Goal: Find specific page/section: Find specific page/section

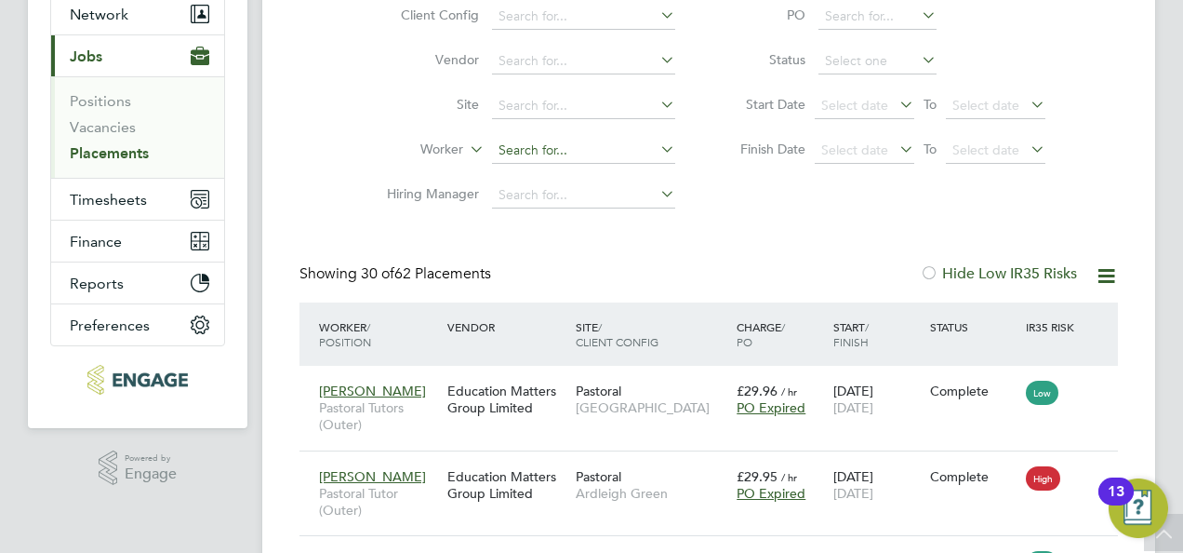
click at [653, 149] on input at bounding box center [583, 151] width 183 height 26
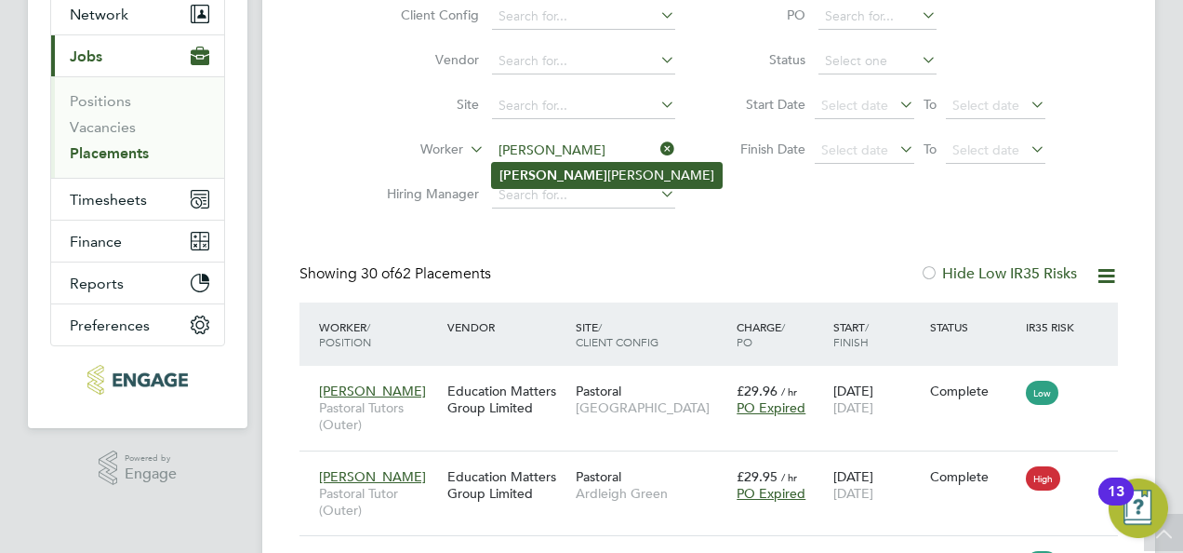
click at [593, 167] on li "[PERSON_NAME]" at bounding box center [607, 175] width 230 height 25
type input "[PERSON_NAME]"
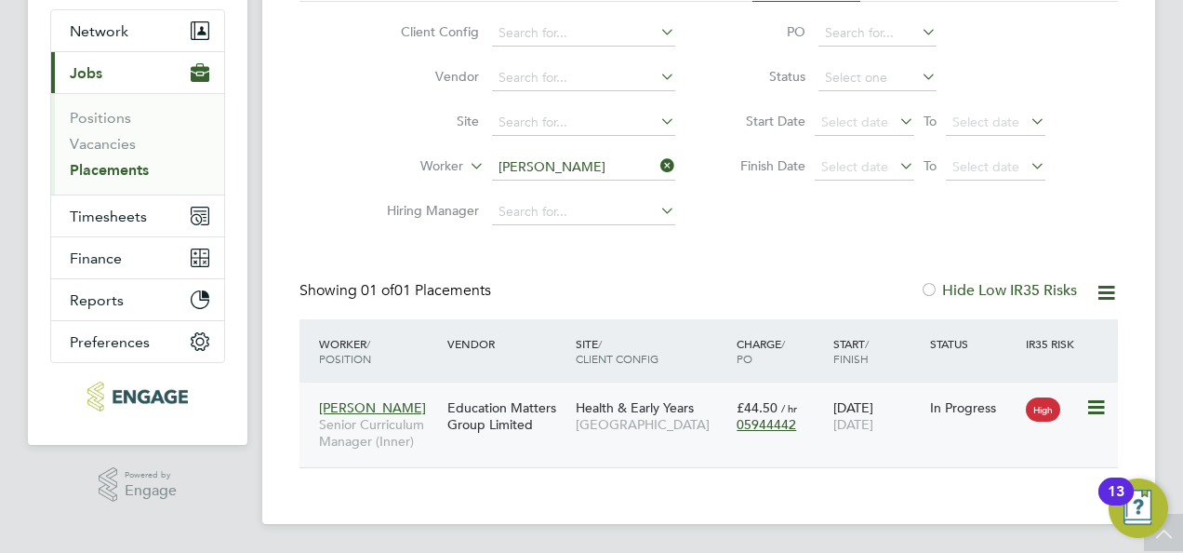
click at [409, 433] on span "Senior Curriculum Manager (Inner)" at bounding box center [378, 432] width 119 height 33
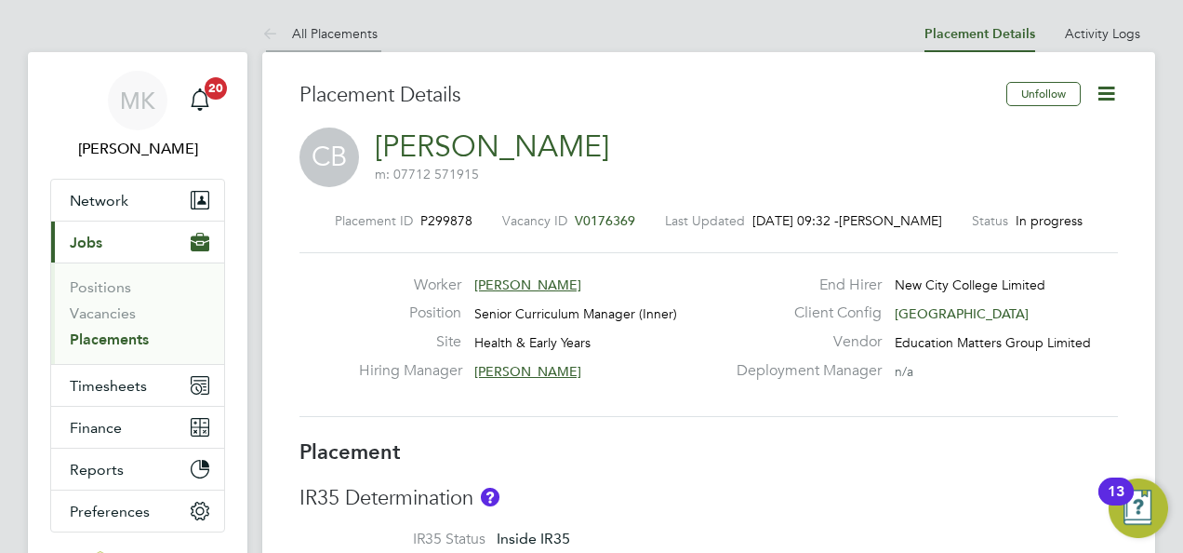
click at [322, 41] on li "All Placements" at bounding box center [319, 33] width 115 height 37
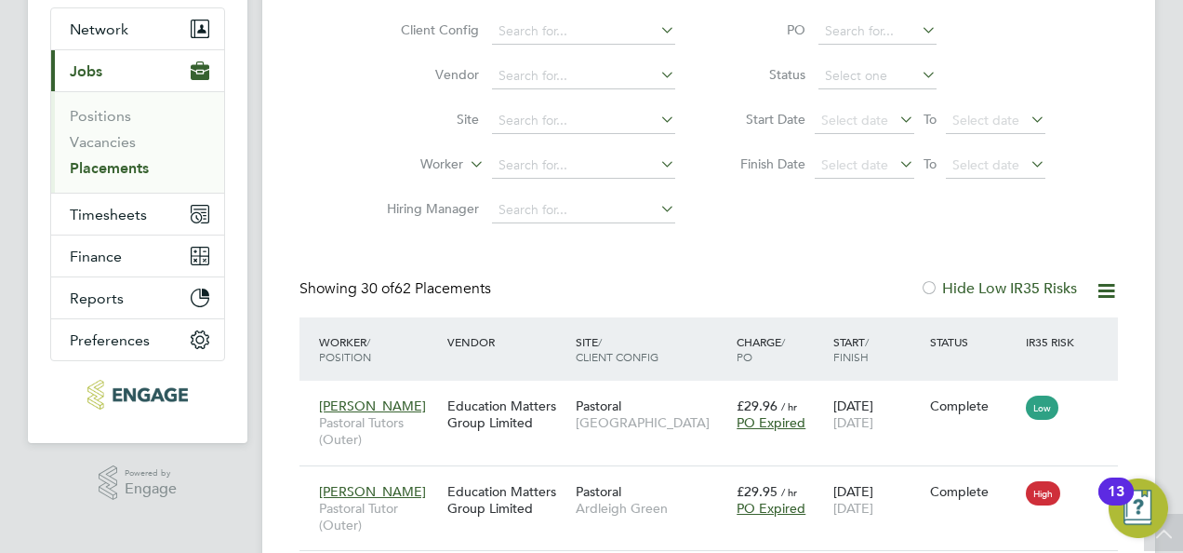
scroll to position [9, 9]
click at [536, 169] on input at bounding box center [583, 166] width 183 height 26
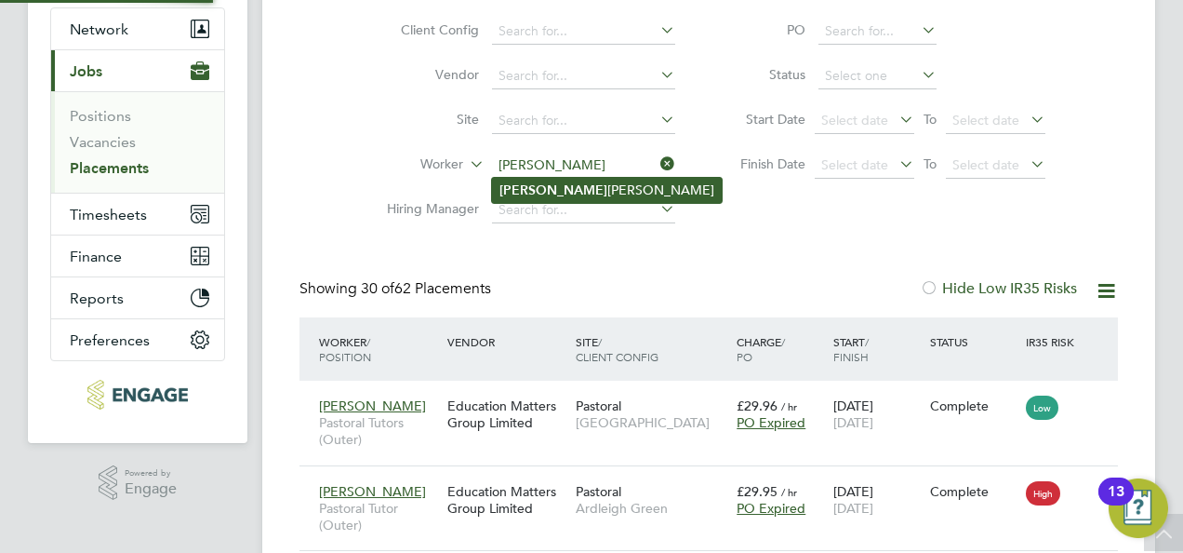
click at [549, 190] on li "[PERSON_NAME]" at bounding box center [607, 190] width 230 height 25
type input "[PERSON_NAME]"
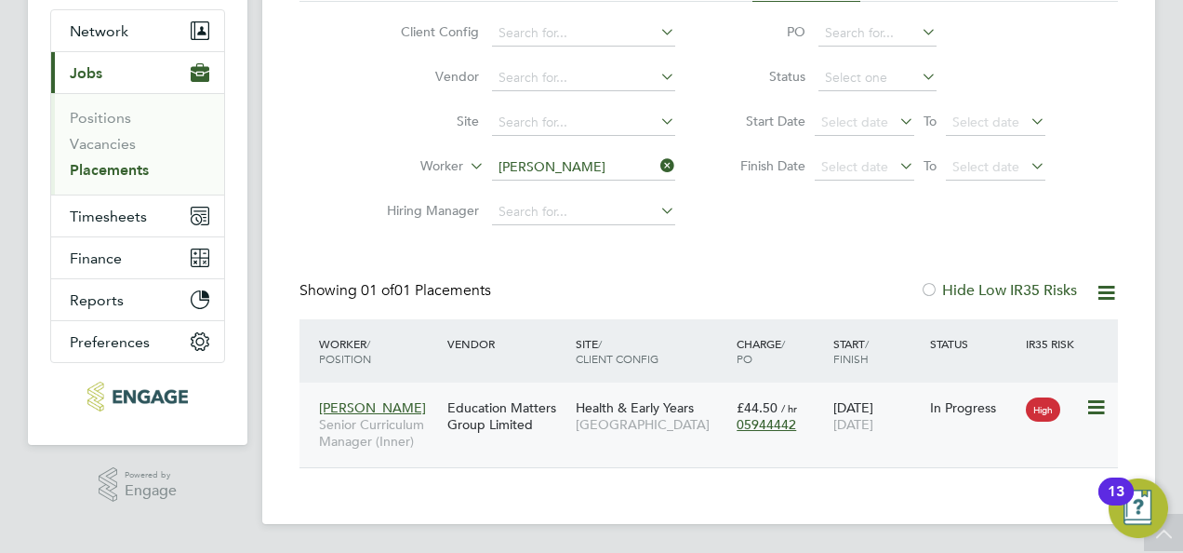
click at [526, 418] on div "Education Matters Group Limited" at bounding box center [507, 416] width 128 height 52
